Goal: Task Accomplishment & Management: Manage account settings

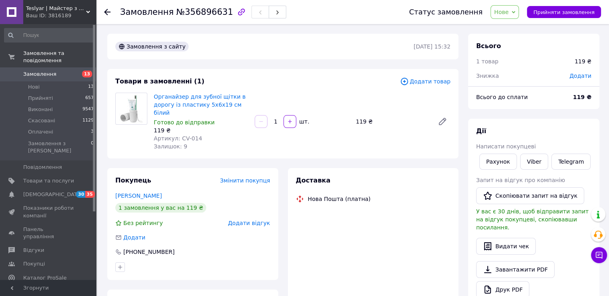
click at [509, 10] on span "Нове" at bounding box center [501, 12] width 14 height 6
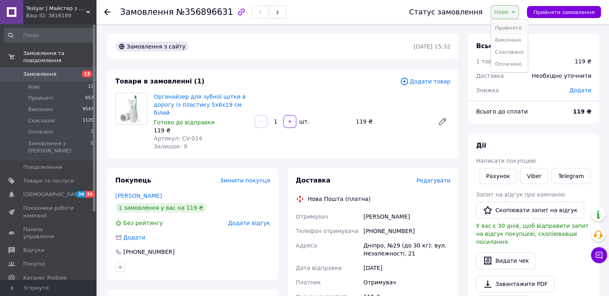
click at [514, 29] on li "Прийнято" at bounding box center [509, 28] width 37 height 12
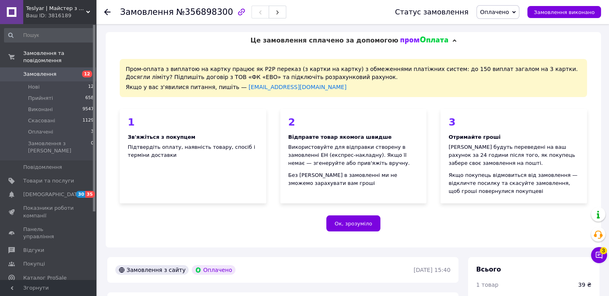
click at [509, 15] on span "Оплачено" at bounding box center [494, 12] width 29 height 6
click at [506, 27] on li "Прийнято" at bounding box center [498, 28] width 42 height 12
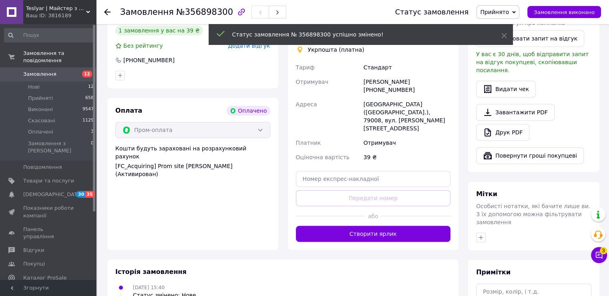
scroll to position [401, 0]
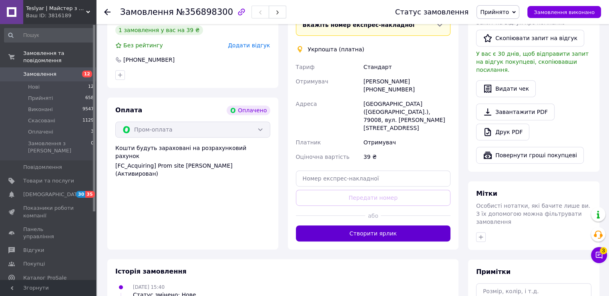
click at [400, 225] on button "Створити ярлик" at bounding box center [373, 233] width 155 height 16
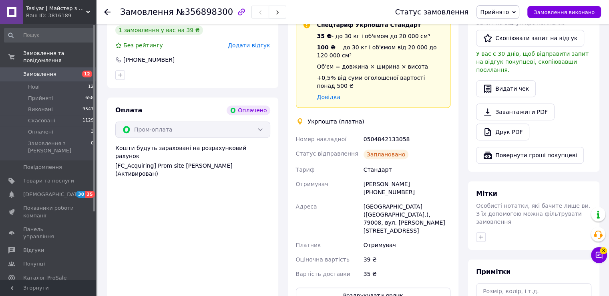
scroll to position [441, 0]
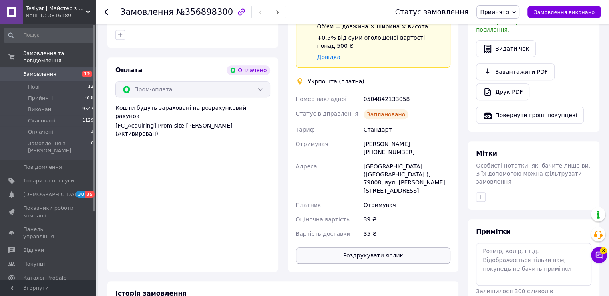
click at [376, 247] on button "Роздрукувати ярлик" at bounding box center [373, 255] width 155 height 16
